Goal: Task Accomplishment & Management: Use online tool/utility

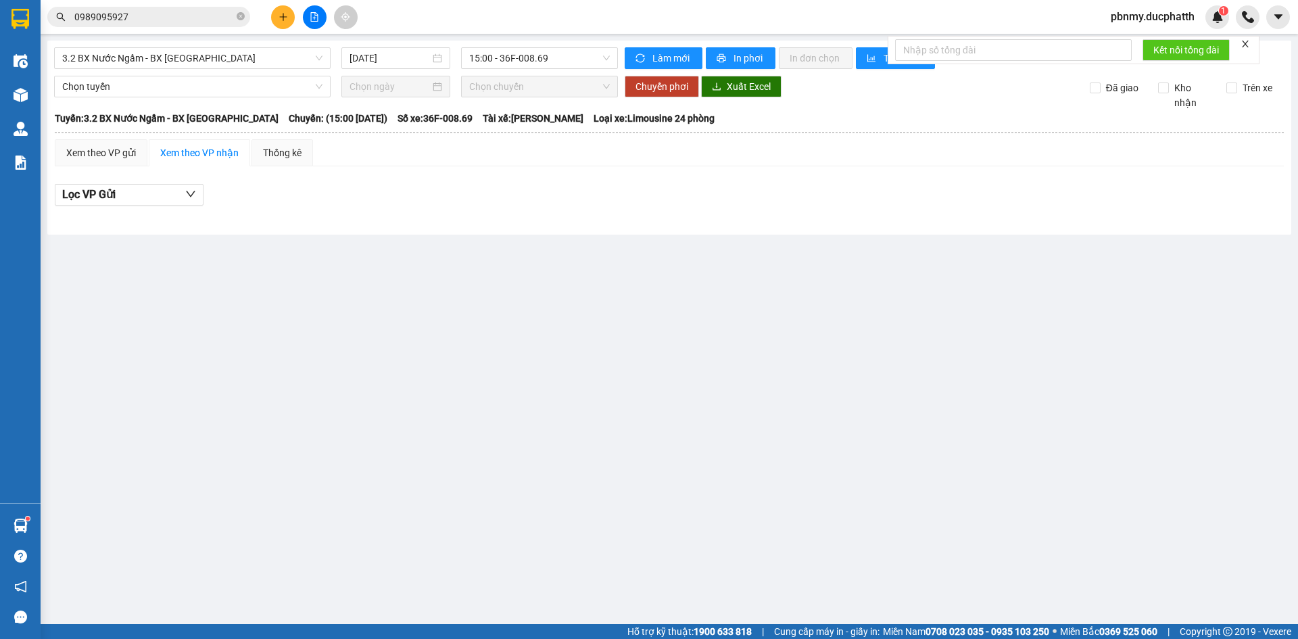
click at [254, 70] on div "3.2 BX Nước Ngầm - BX [GEOGRAPHIC_DATA] [DATE] 15:00 - 36F-008.69 Làm mới In ph…" at bounding box center [669, 138] width 1244 height 194
click at [519, 57] on span "15:00 - 36F-008.69" at bounding box center [539, 58] width 141 height 20
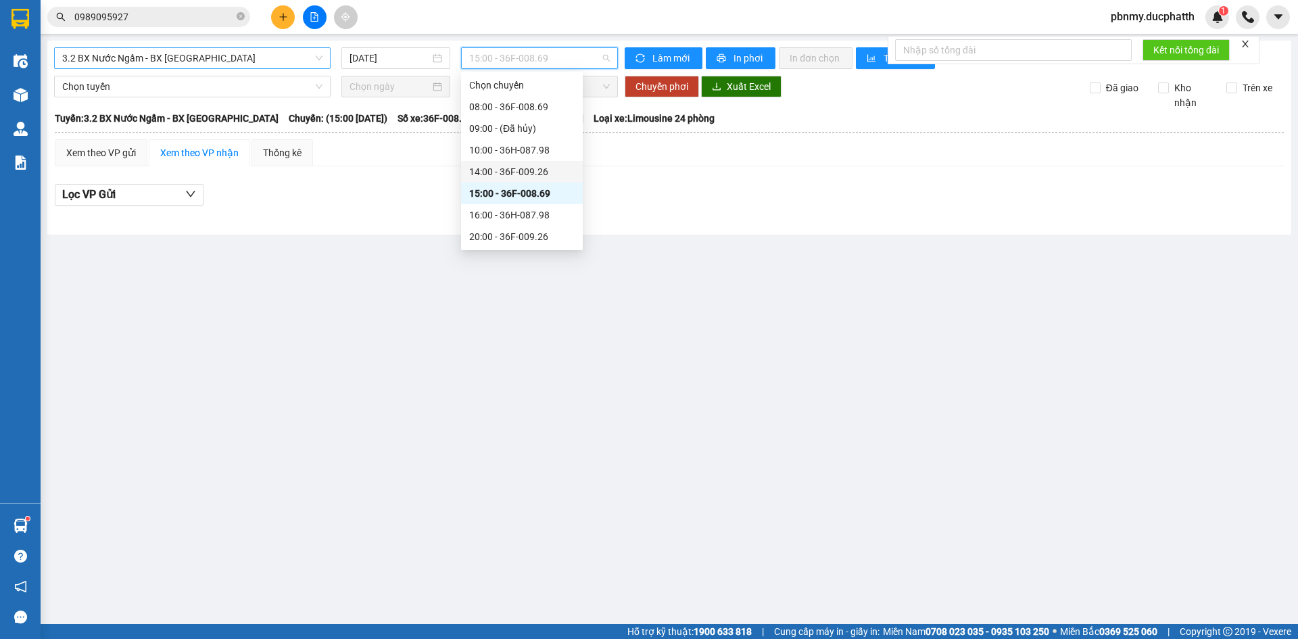
click at [218, 60] on span "3.2 BX Nước Ngầm - BX [GEOGRAPHIC_DATA]" at bounding box center [192, 58] width 260 height 20
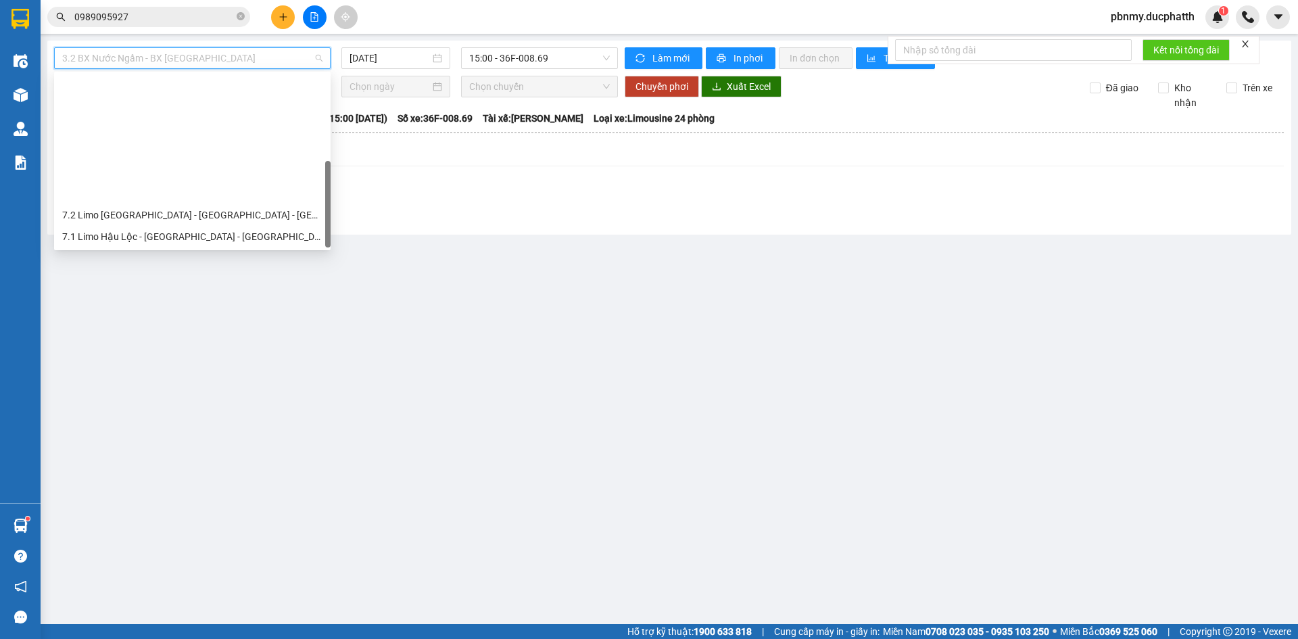
click at [170, 337] on div "1.2 BX Nước Ngầm - BX Phía Tây" at bounding box center [192, 344] width 260 height 15
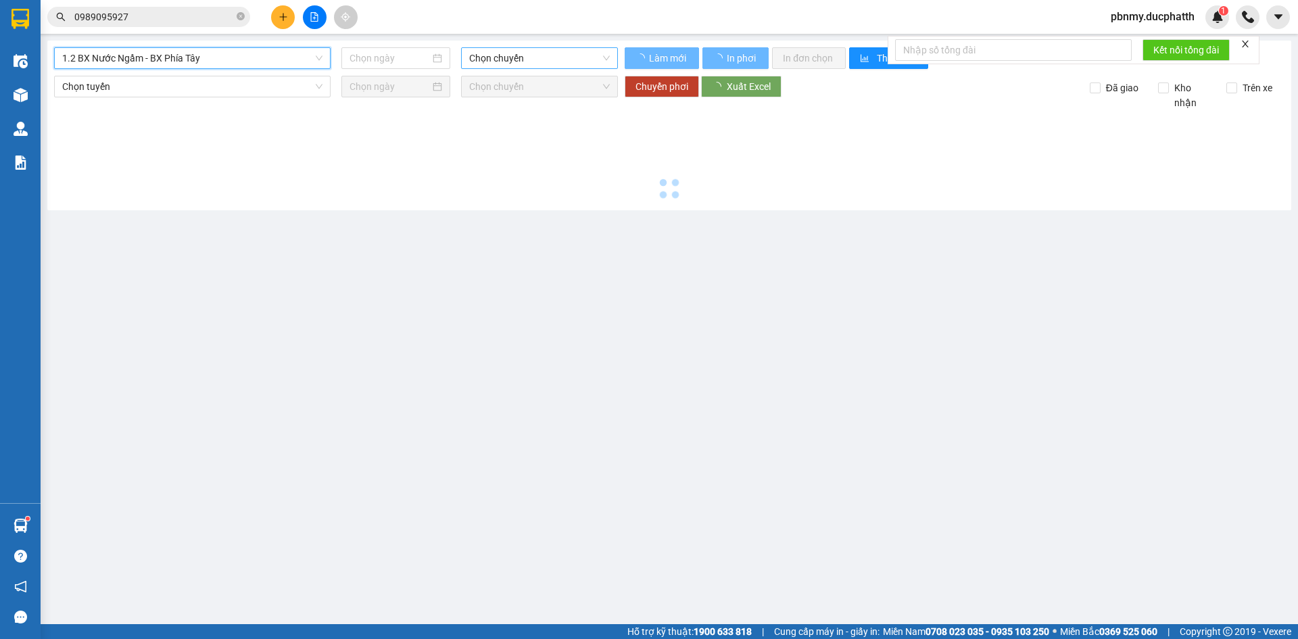
type input "[DATE]"
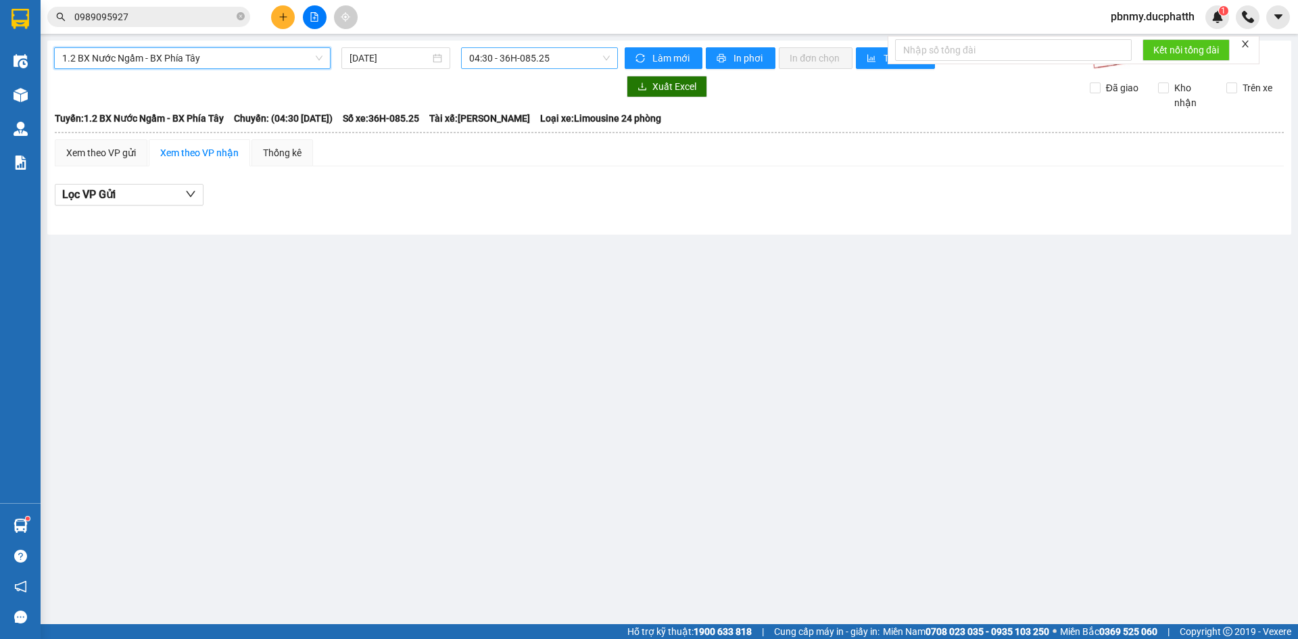
click at [573, 59] on span "04:30 - 36H-085.25" at bounding box center [539, 58] width 141 height 20
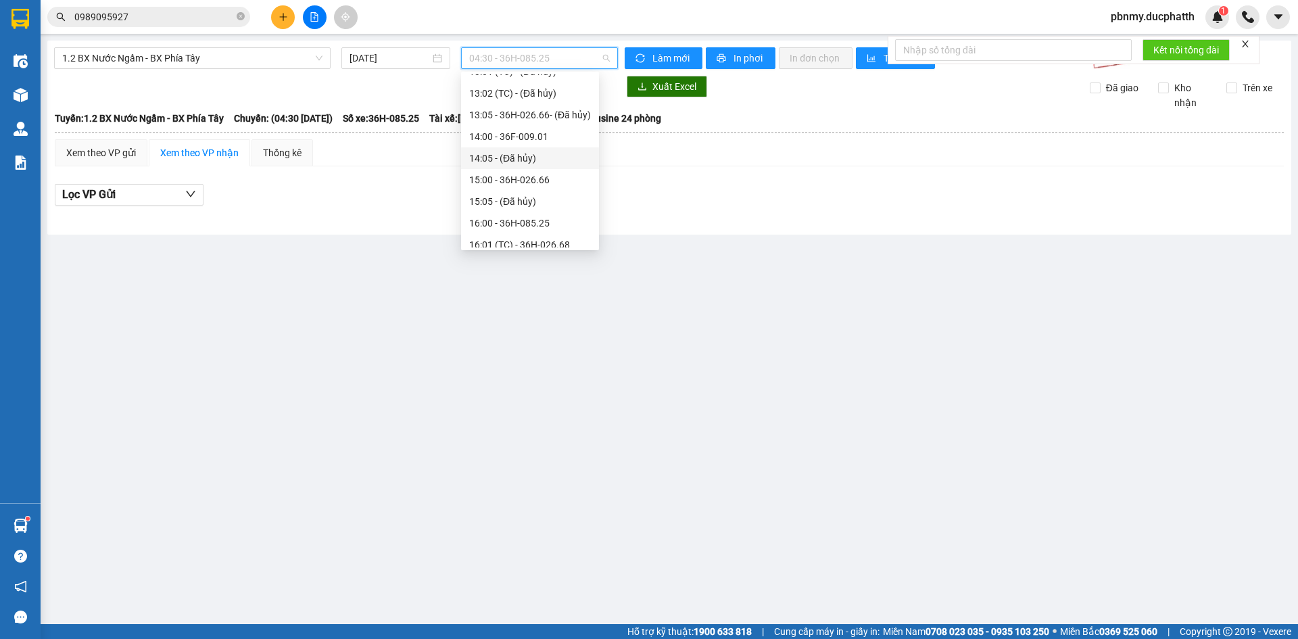
scroll to position [427, 0]
click at [536, 155] on div "16:00 - 36H-085.25" at bounding box center [530, 155] width 122 height 15
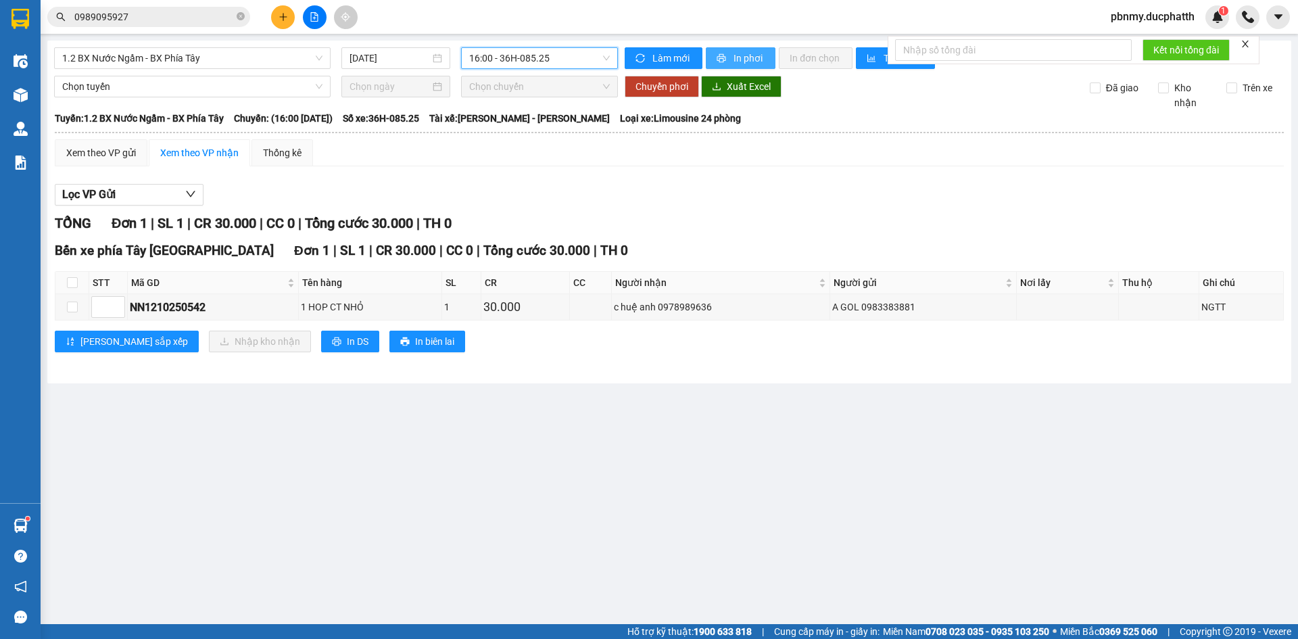
click at [738, 61] on span "In phơi" at bounding box center [749, 58] width 31 height 15
click at [158, 63] on span "1.2 BX Nước Ngầm - BX Phía Tây" at bounding box center [192, 58] width 260 height 20
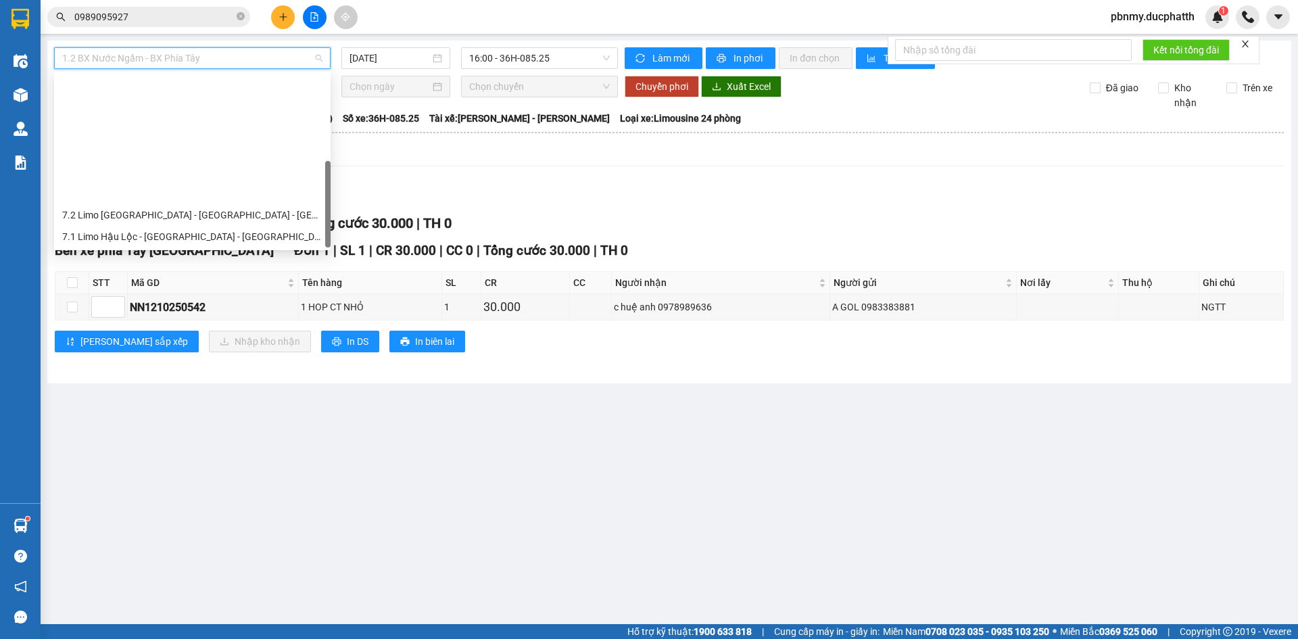
click at [185, 316] on div "3.2 BX Nước Ngầm - BX [GEOGRAPHIC_DATA]" at bounding box center [192, 323] width 260 height 15
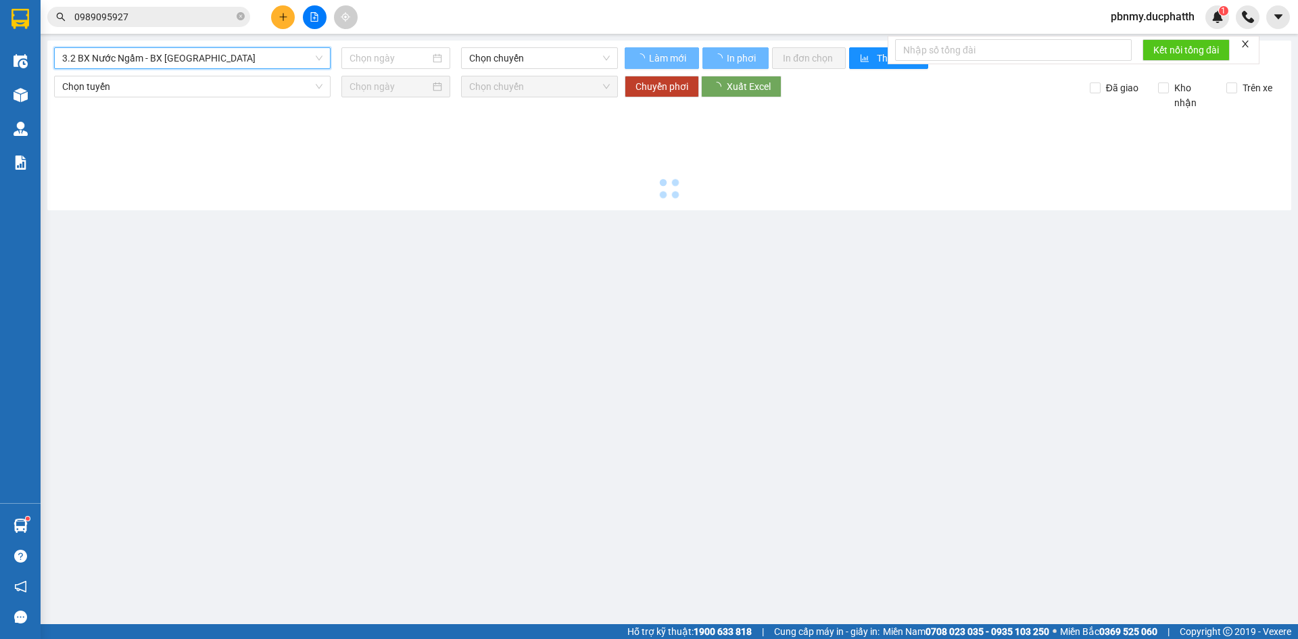
type input "[DATE]"
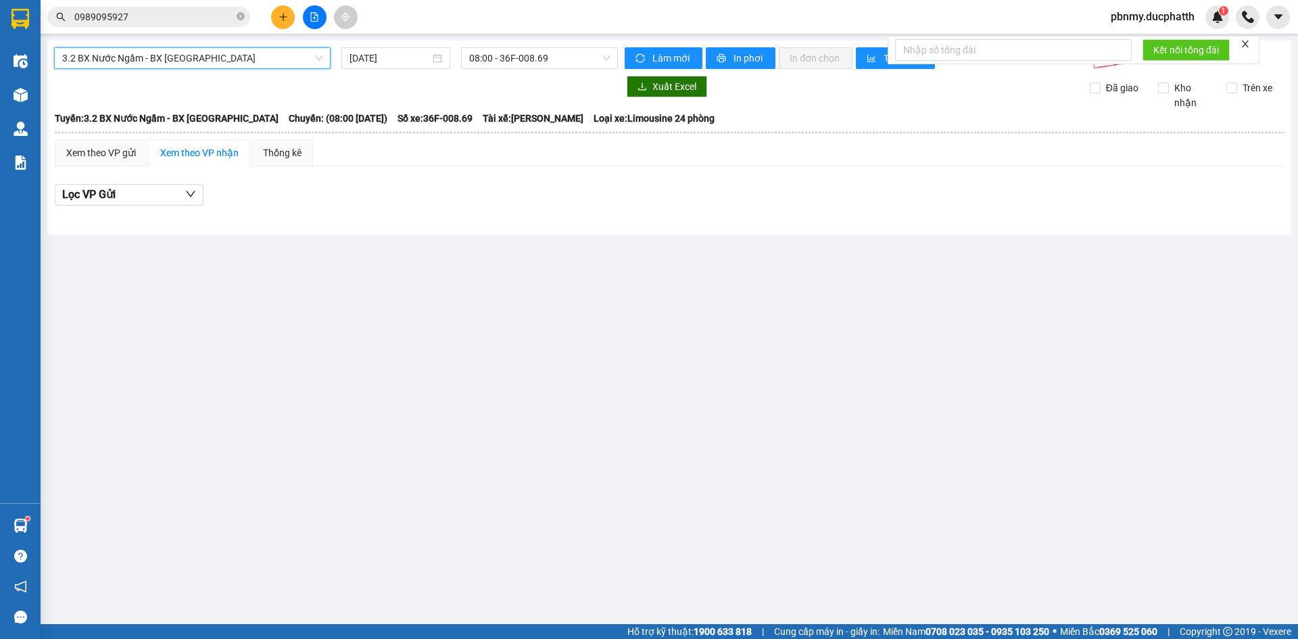
click at [500, 65] on span "08:00 - 36F-008.69" at bounding box center [539, 58] width 141 height 20
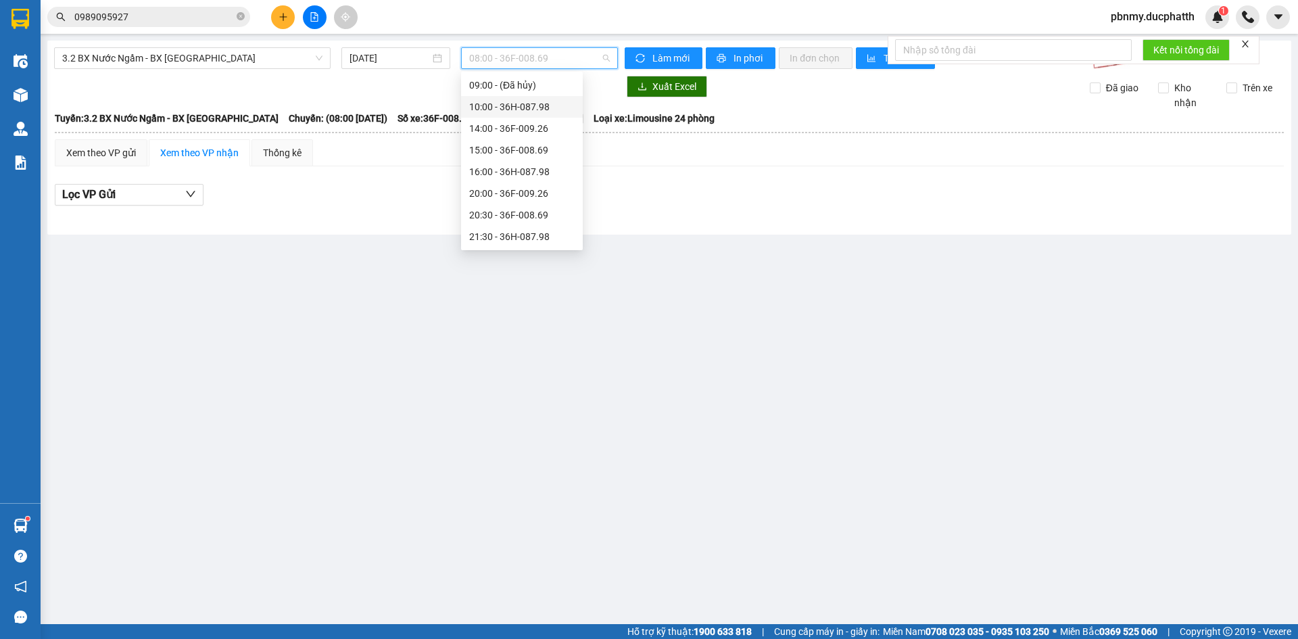
click at [540, 114] on div "10:00 - 36H-087.98" at bounding box center [521, 106] width 105 height 15
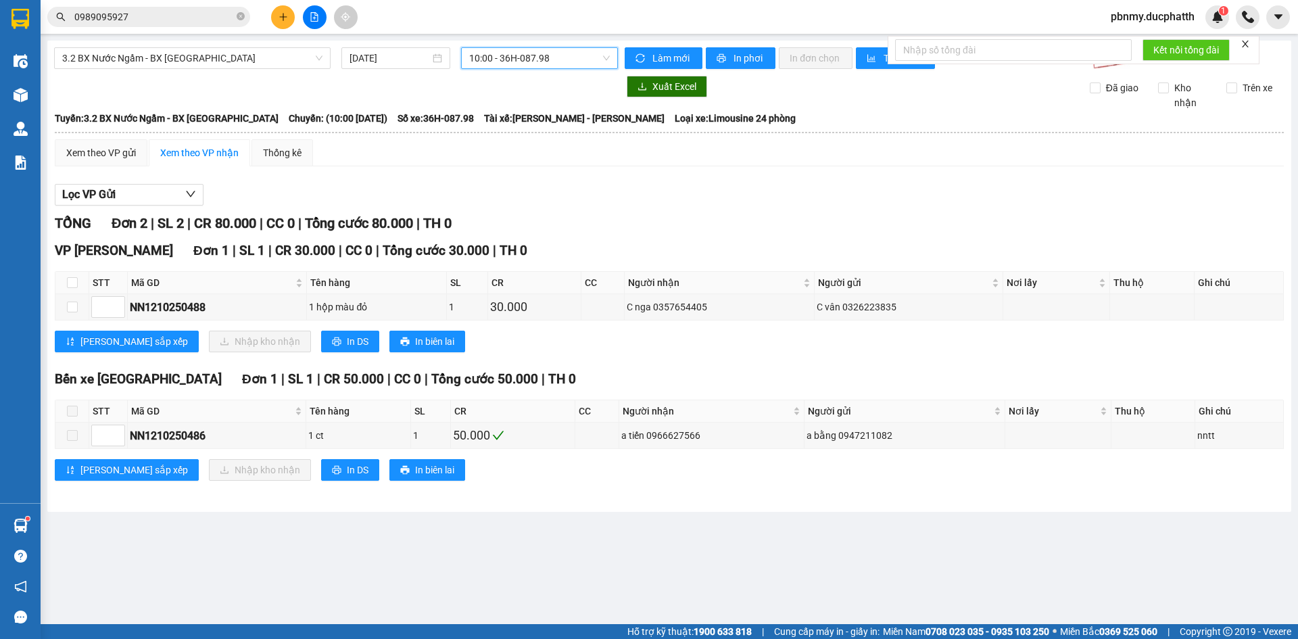
click at [563, 58] on span "10:00 - 36H-087.98" at bounding box center [539, 58] width 141 height 20
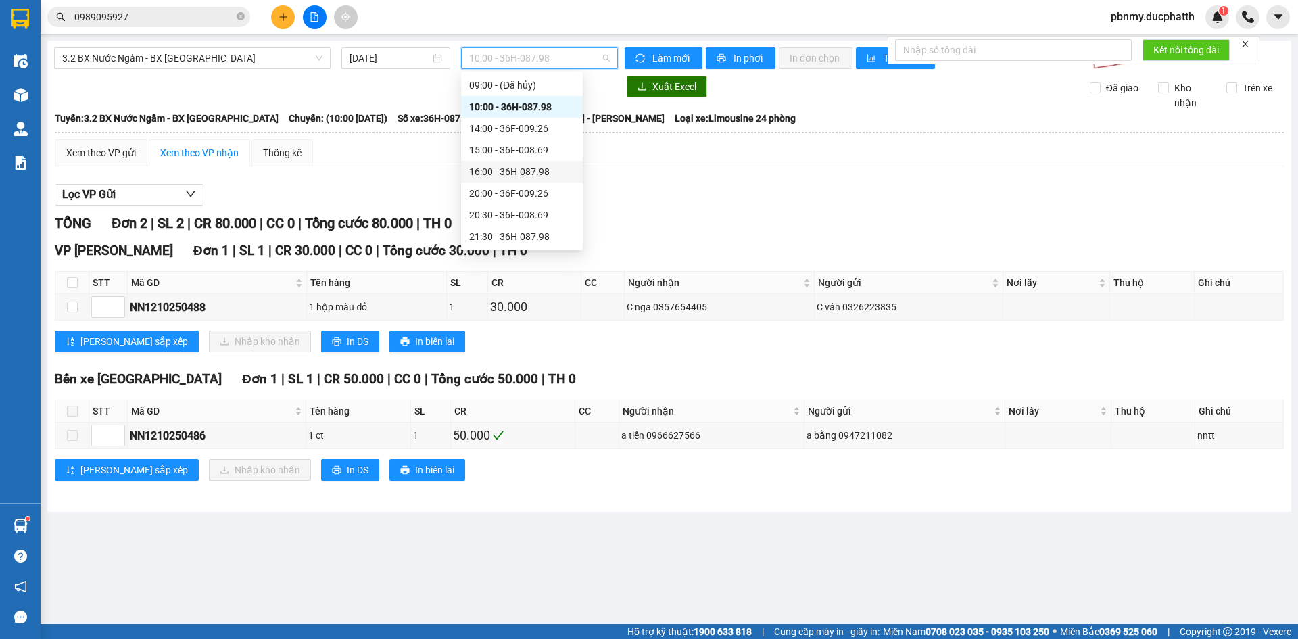
click at [531, 167] on div "16:00 - 36H-087.98" at bounding box center [521, 171] width 105 height 15
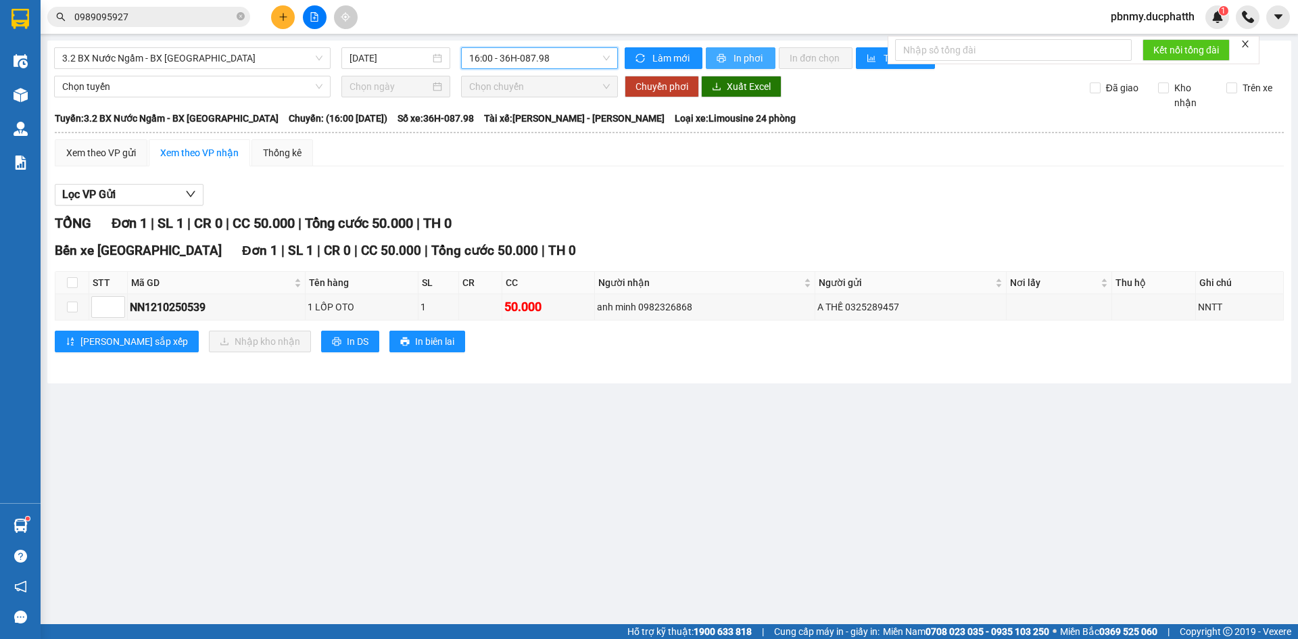
click at [719, 60] on icon "printer" at bounding box center [721, 57] width 9 height 9
